Goal: Information Seeking & Learning: Understand process/instructions

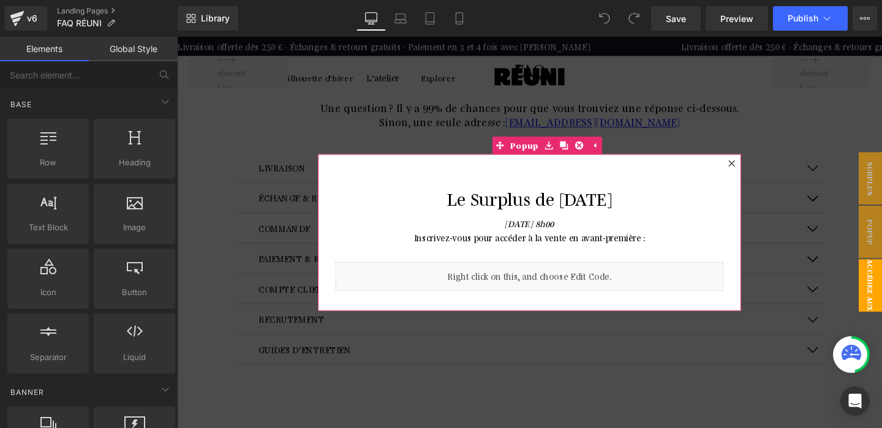
click at [761, 169] on icon at bounding box center [760, 170] width 7 height 7
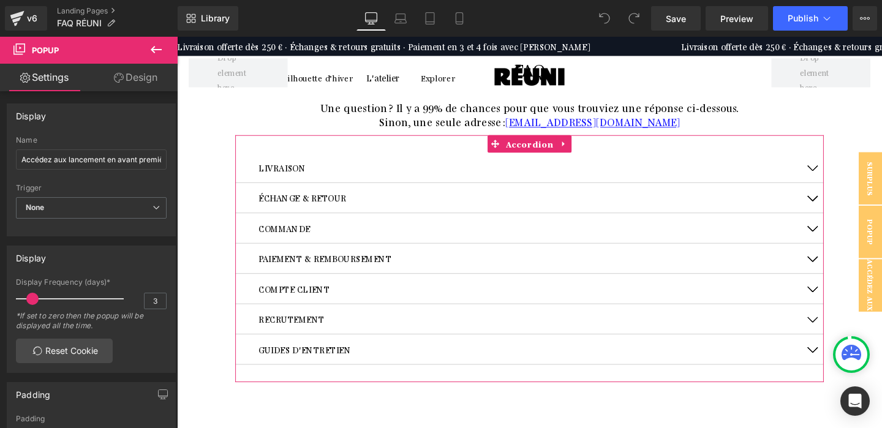
click at [330, 175] on p "LIVRAISON" at bounding box center [548, 174] width 570 height 13
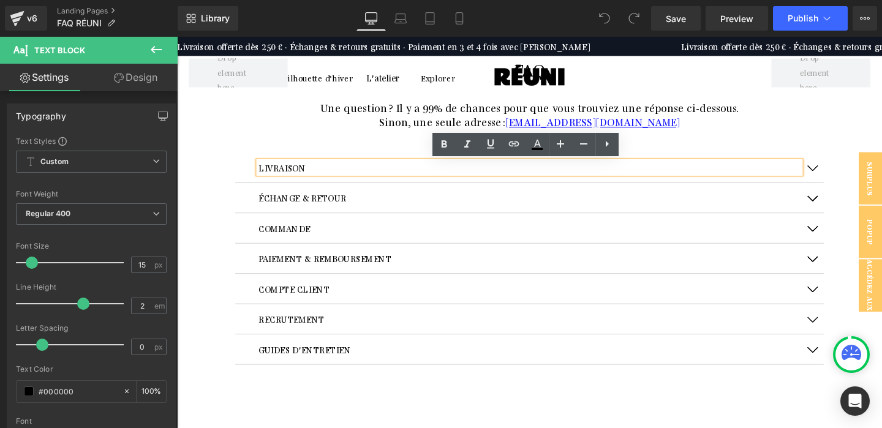
click at [847, 176] on button "button" at bounding box center [844, 174] width 25 height 31
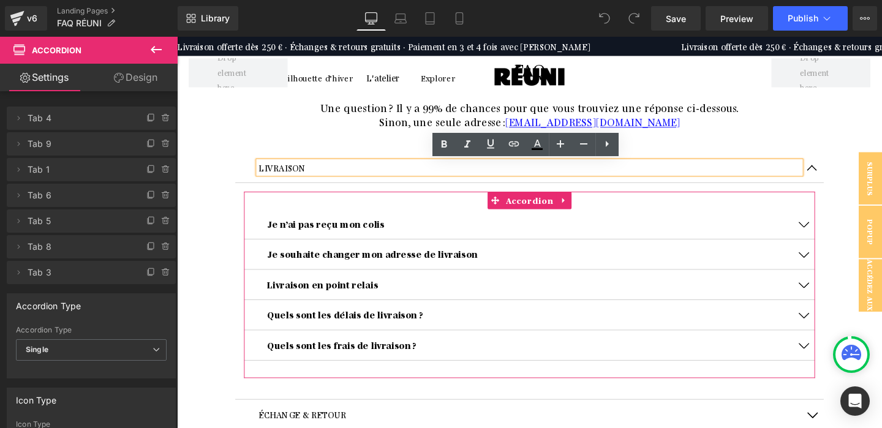
click at [835, 297] on button "button" at bounding box center [835, 297] width 25 height 31
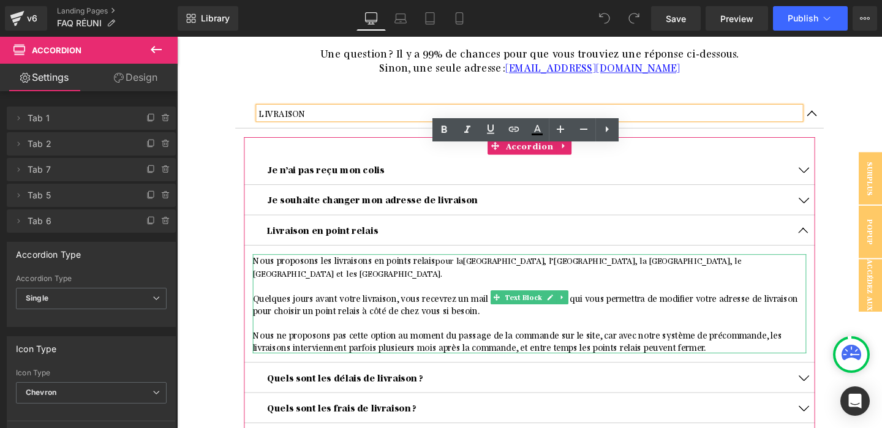
scroll to position [108, 0]
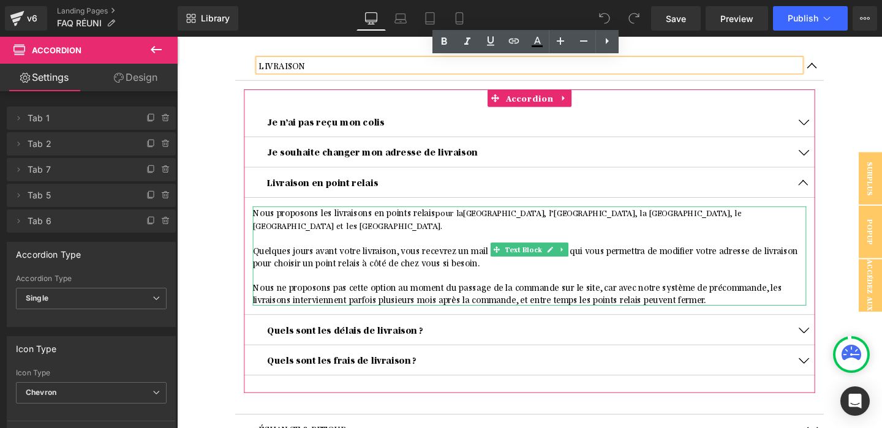
click at [638, 255] on p "Quelques jours avant votre livraison, vous recevrez un mail de notre logisticie…" at bounding box center [548, 268] width 582 height 26
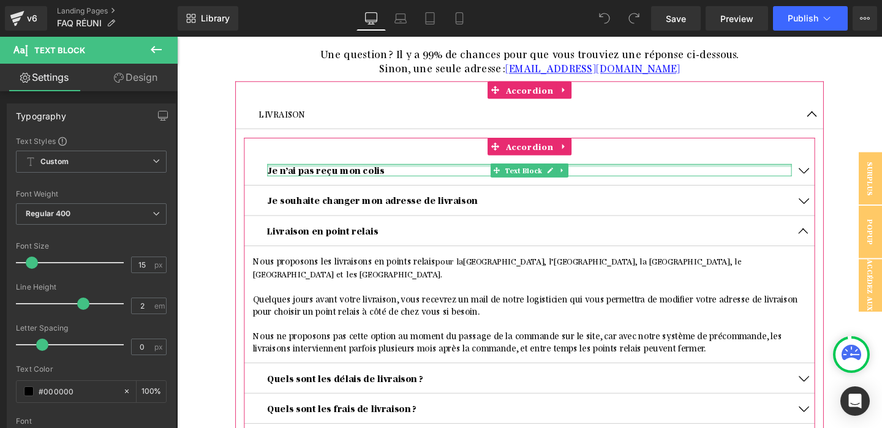
scroll to position [0, 0]
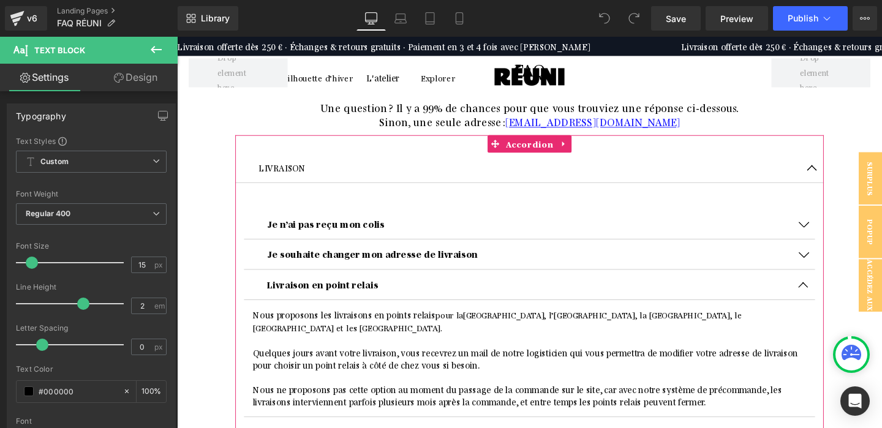
click at [841, 173] on button "button" at bounding box center [844, 174] width 25 height 31
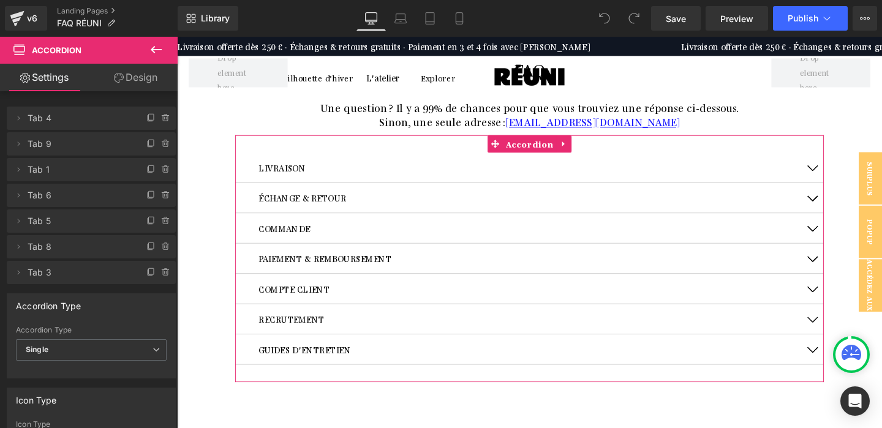
click at [505, 176] on p "LIVRAISON" at bounding box center [548, 174] width 570 height 13
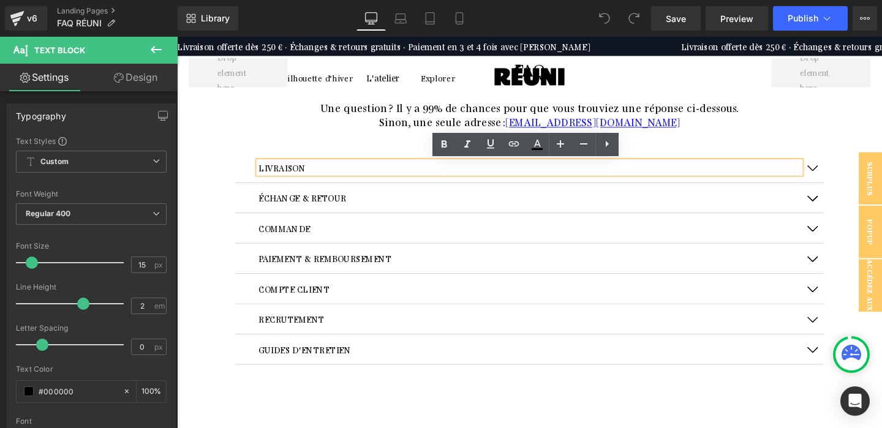
click at [849, 171] on button "button" at bounding box center [844, 174] width 25 height 31
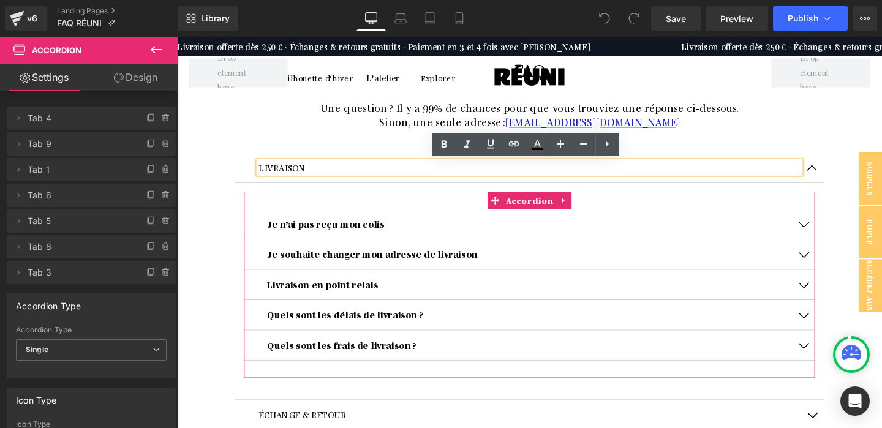
click at [836, 365] on span "button" at bounding box center [836, 365] width 0 height 0
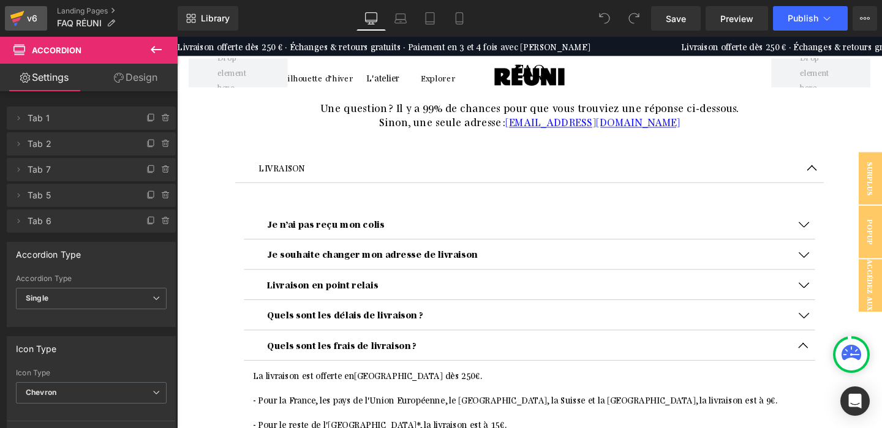
click at [19, 18] on icon at bounding box center [16, 20] width 9 height 6
